Goal: Information Seeking & Learning: Learn about a topic

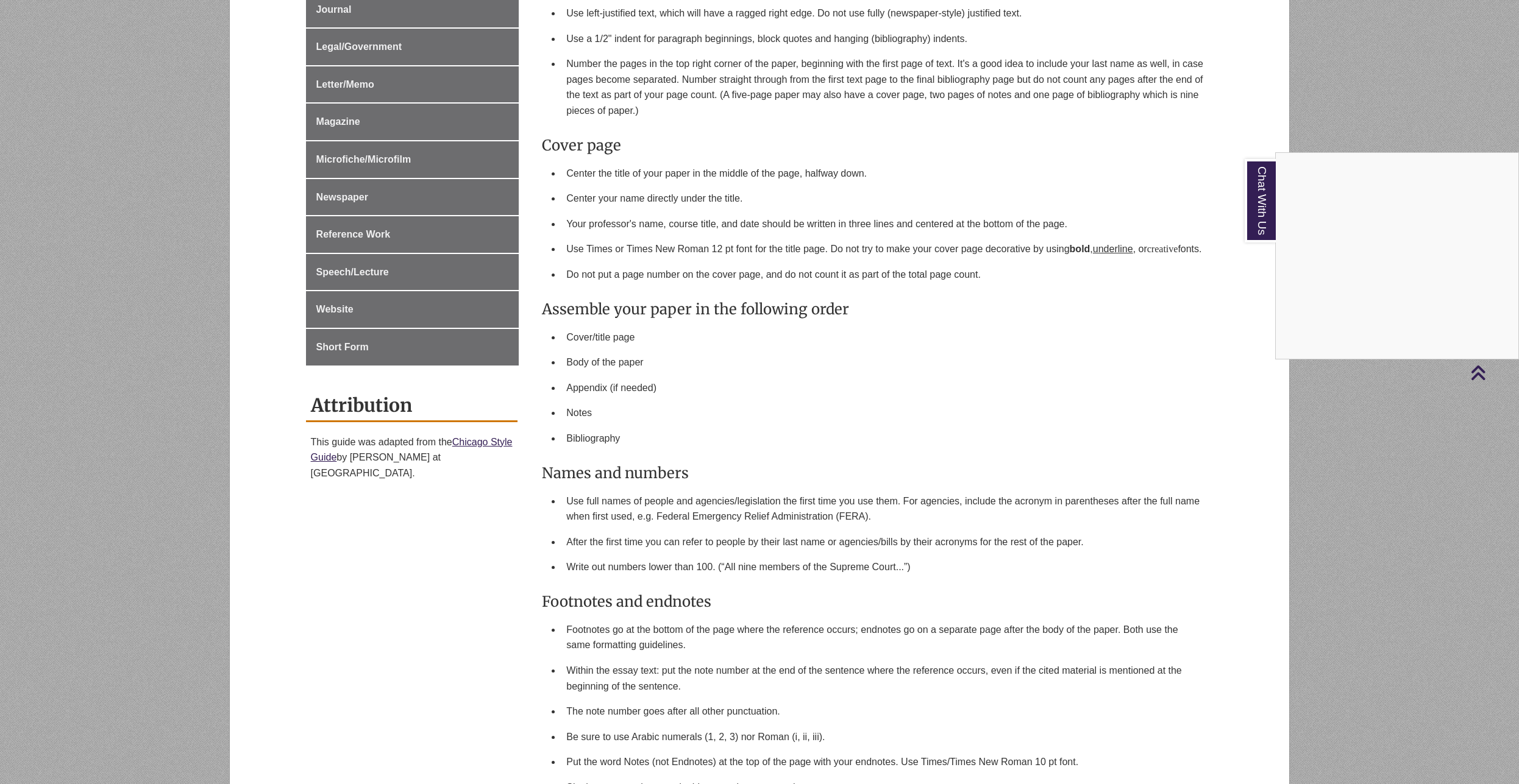
scroll to position [373, 0]
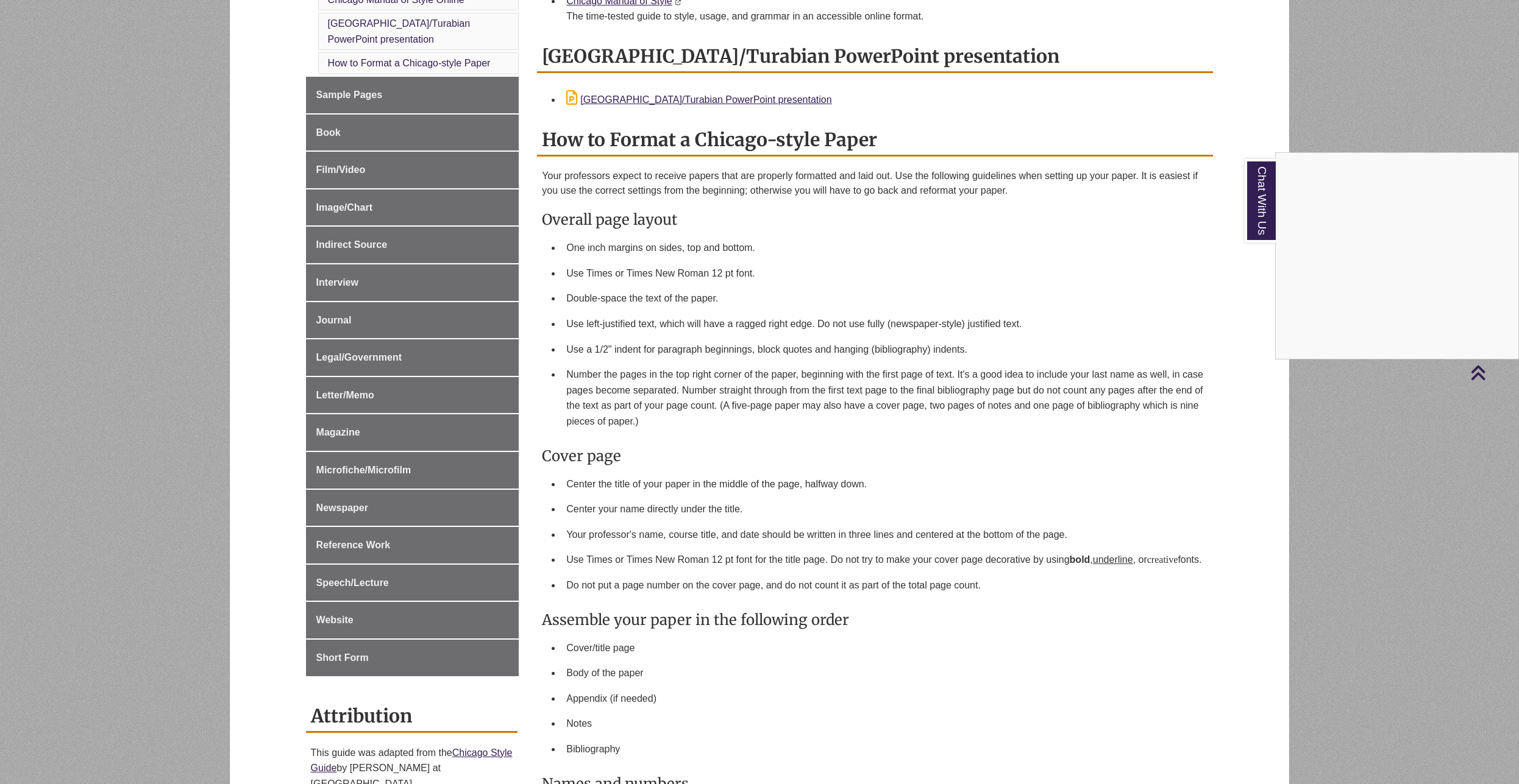
click at [385, 544] on div "Chat With Us" at bounding box center [760, 392] width 1519 height 784
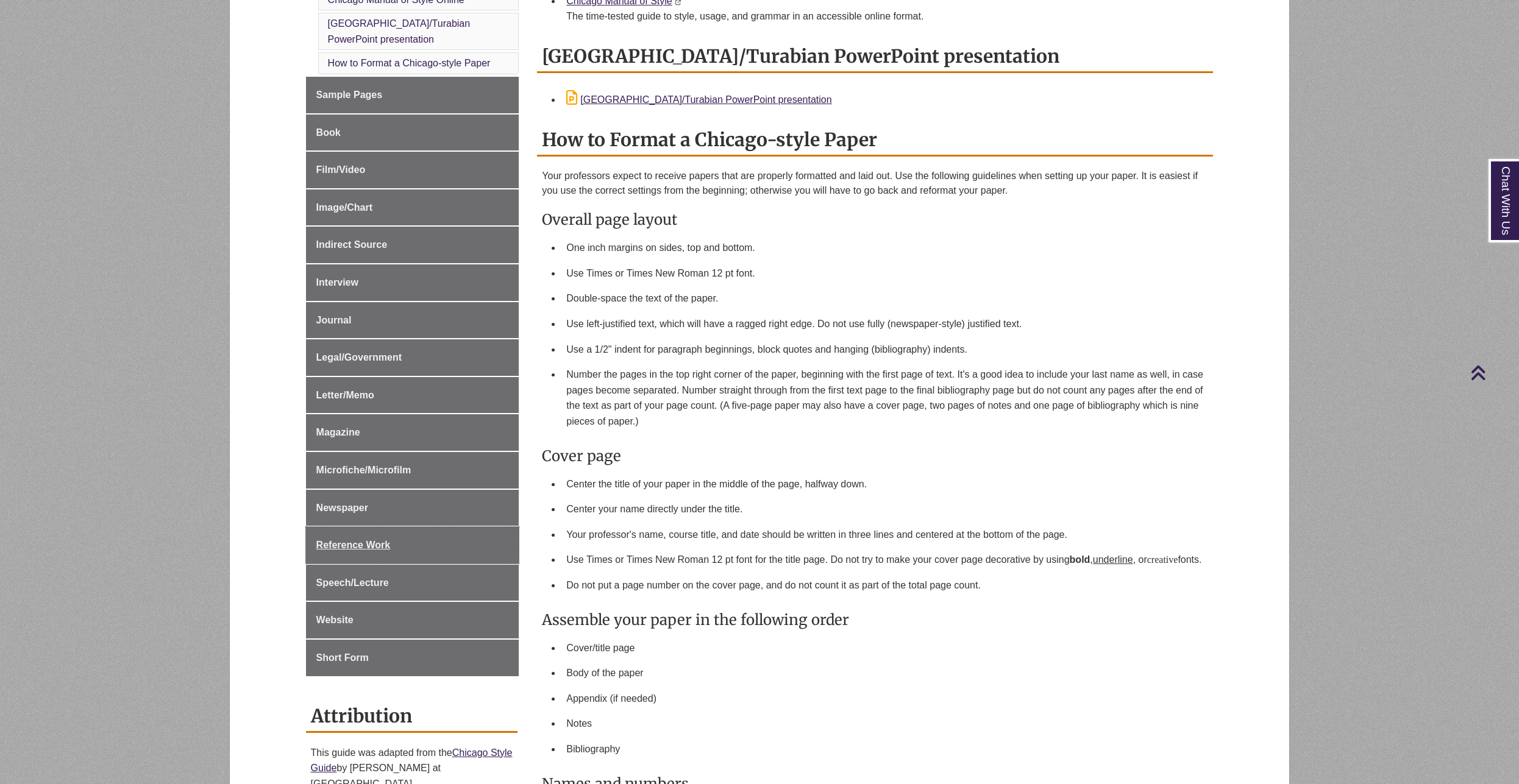
click at [385, 544] on span "Reference Work" at bounding box center [354, 545] width 74 height 11
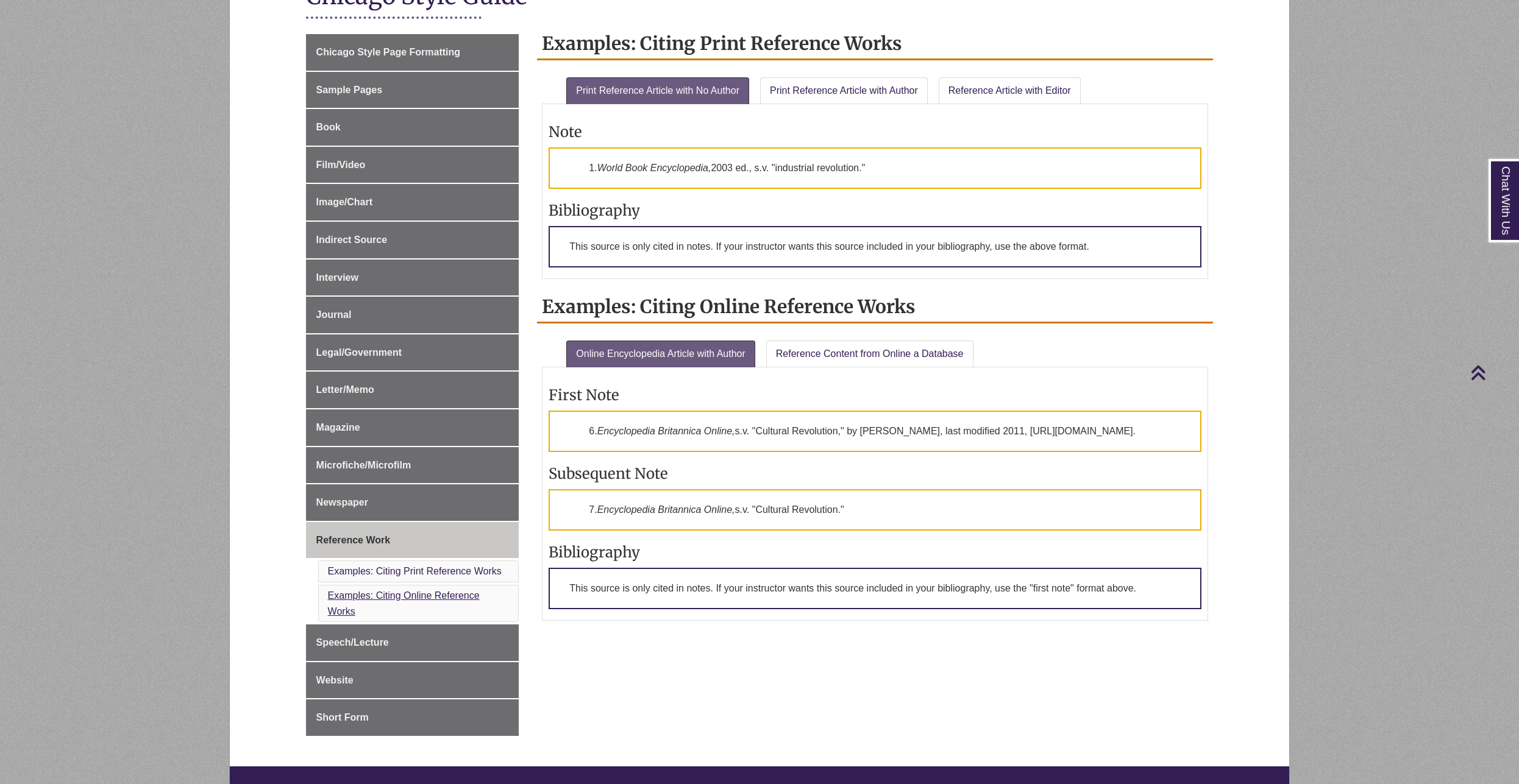
scroll to position [311, 0]
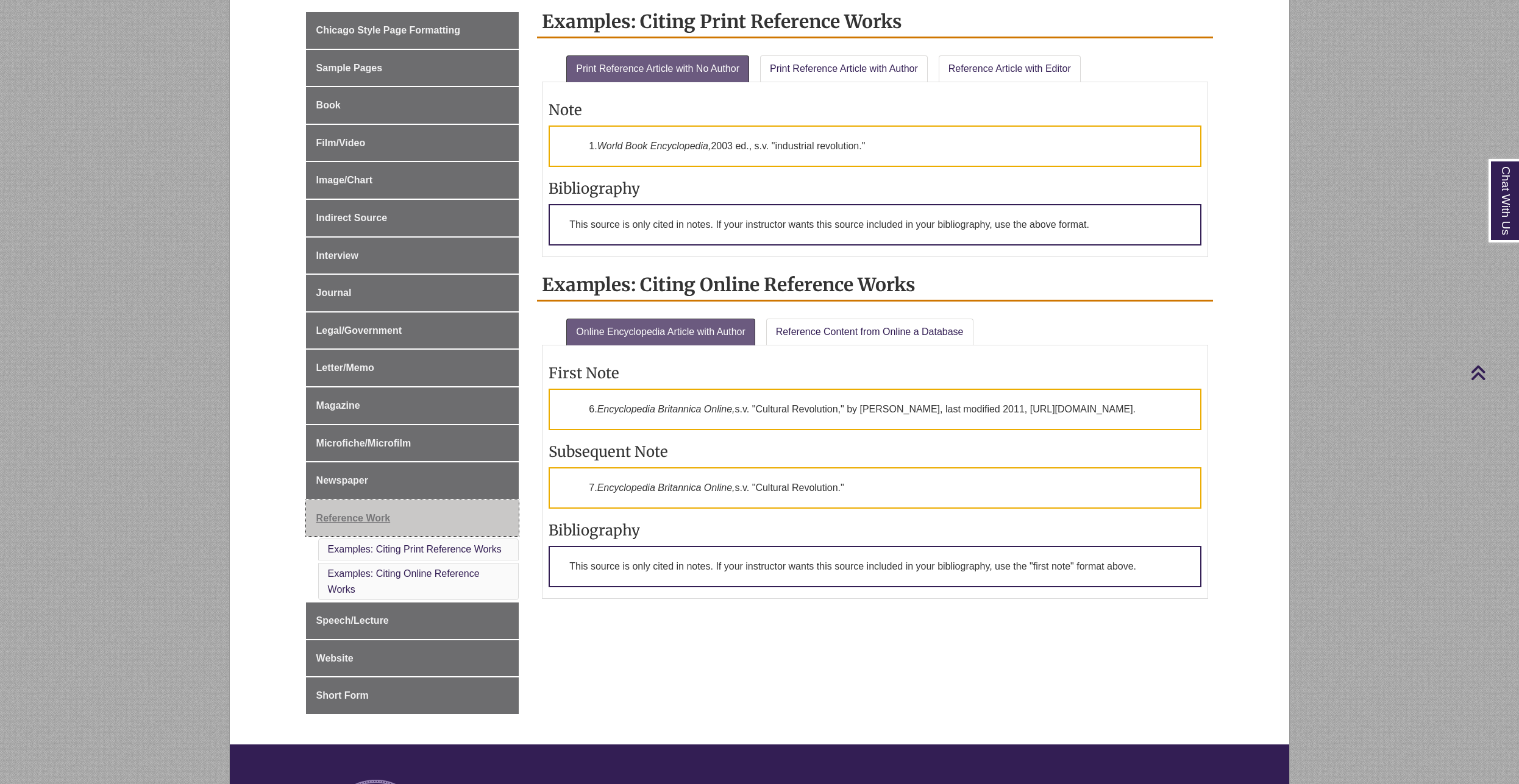
click at [356, 521] on span "Reference Work" at bounding box center [354, 519] width 74 height 11
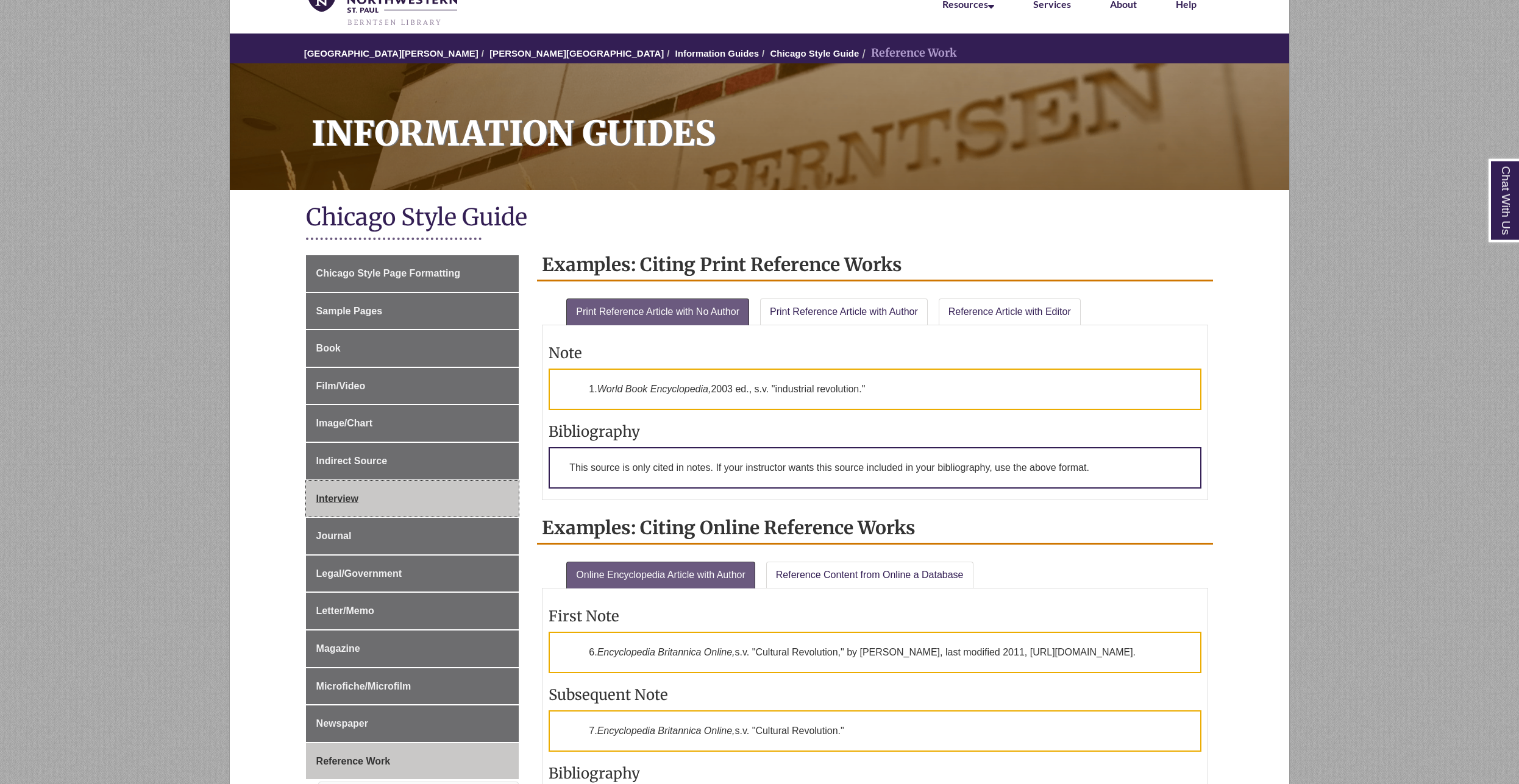
scroll to position [125, 0]
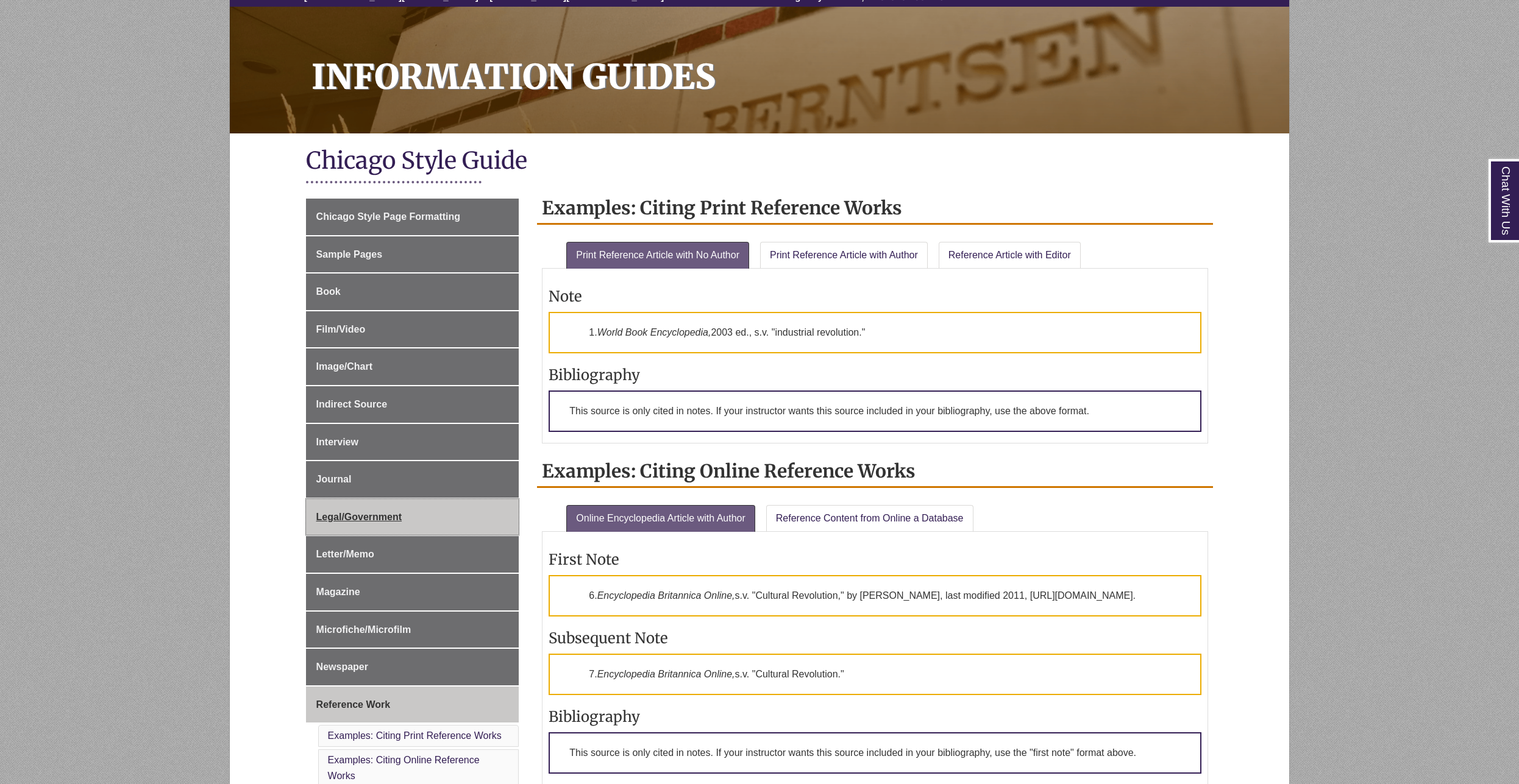
click at [385, 523] on link "Legal/Government" at bounding box center [412, 517] width 213 height 36
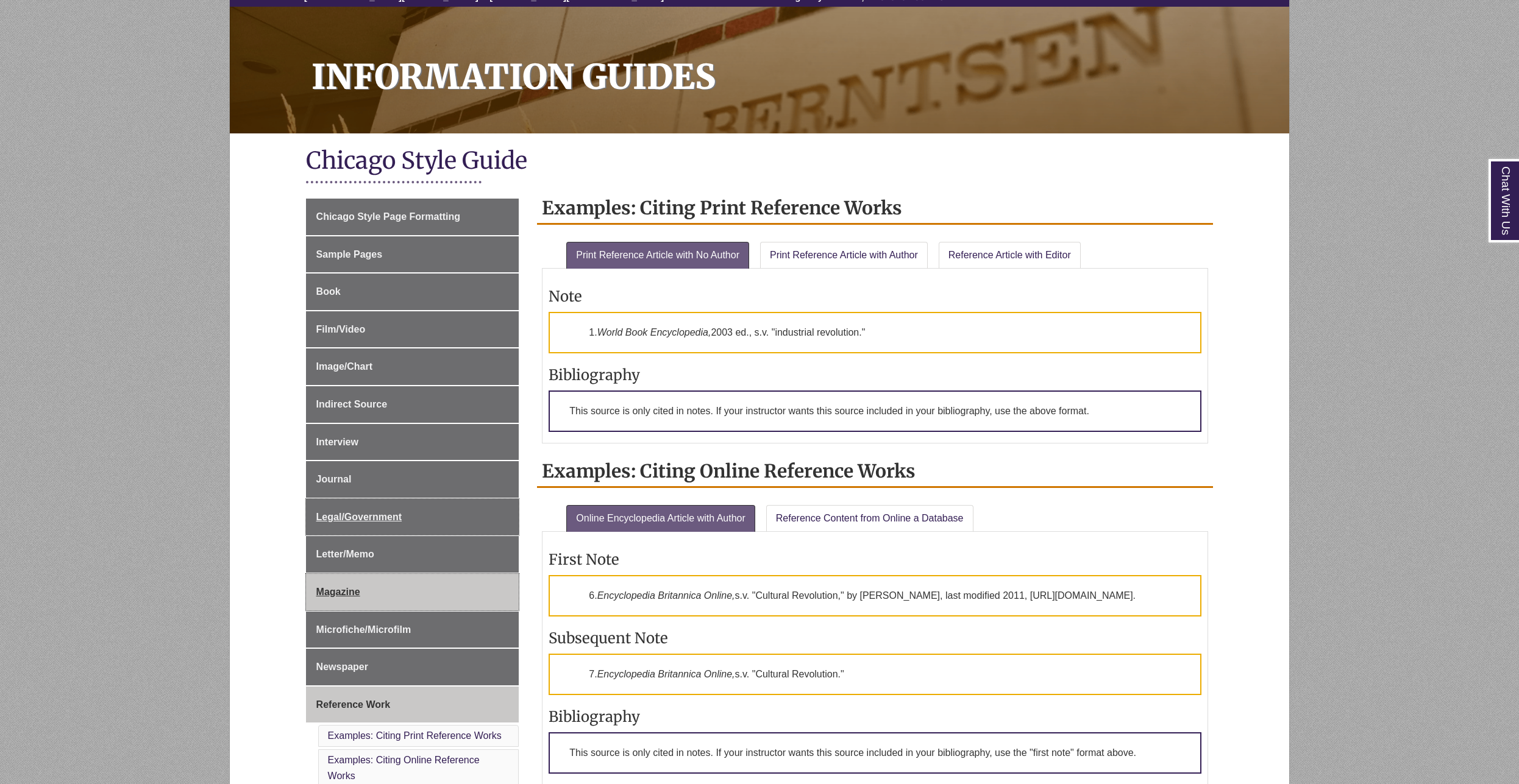
scroll to position [0, 0]
